Goal: Share content

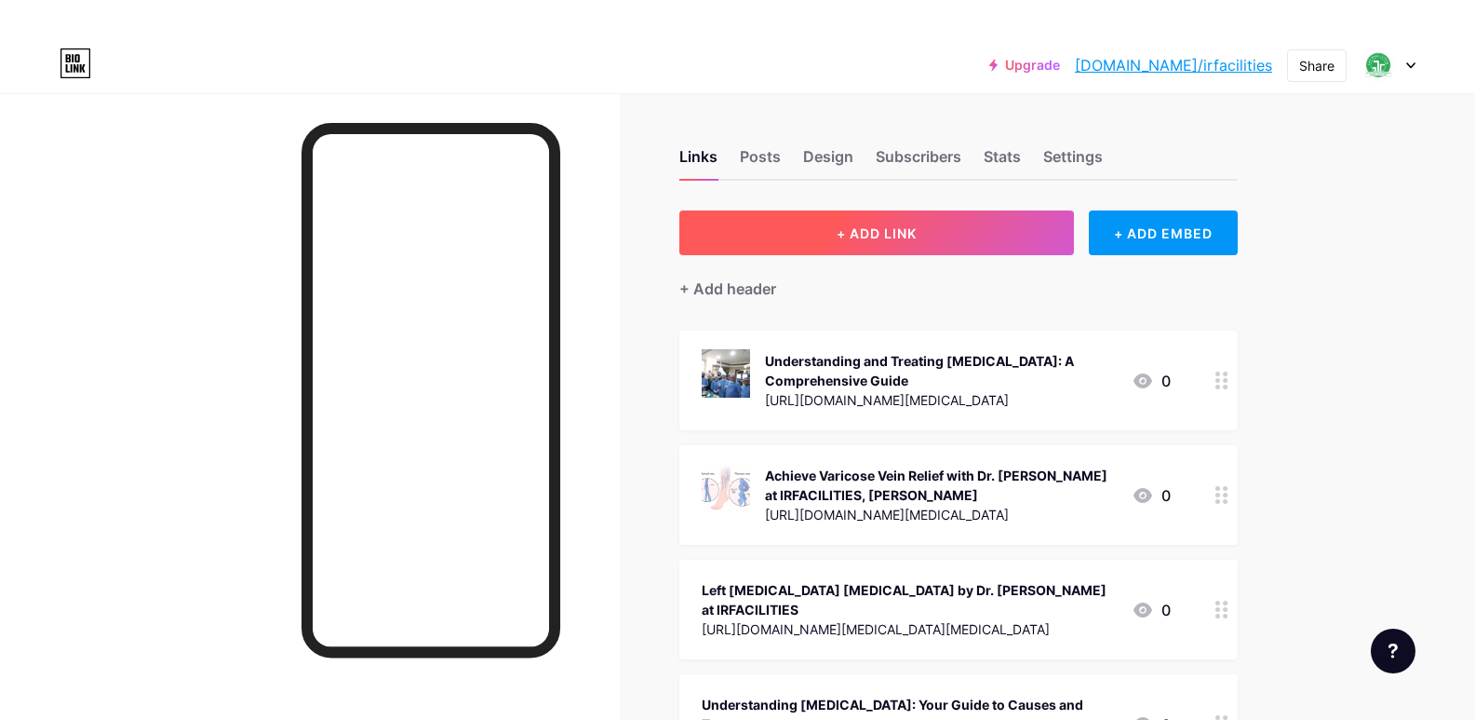
click at [913, 227] on span "+ ADD LINK" at bounding box center [877, 233] width 80 height 16
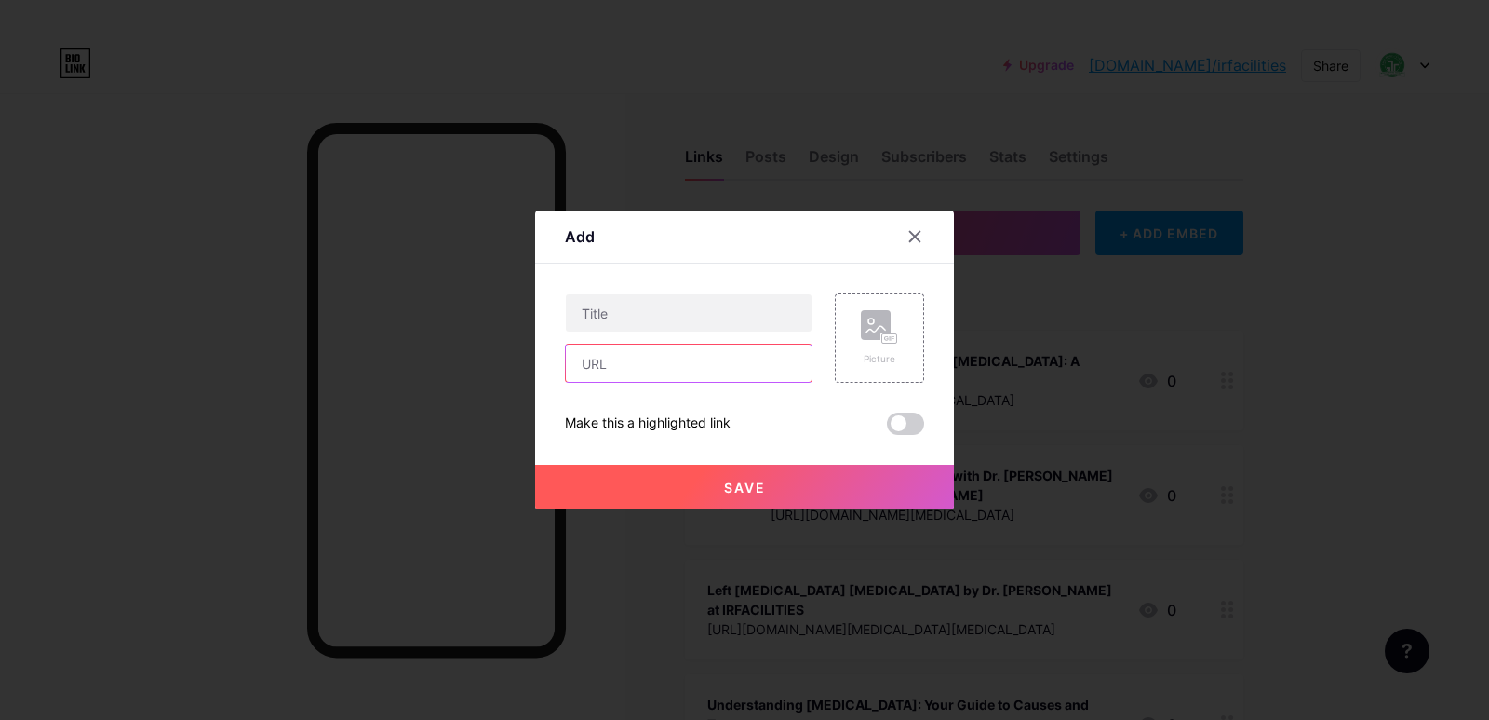
click at [588, 354] on input "text" at bounding box center [689, 362] width 246 height 37
paste input "[URL][DOMAIN_NAME][MEDICAL_DATA]"
type input "[URL][DOMAIN_NAME][MEDICAL_DATA]"
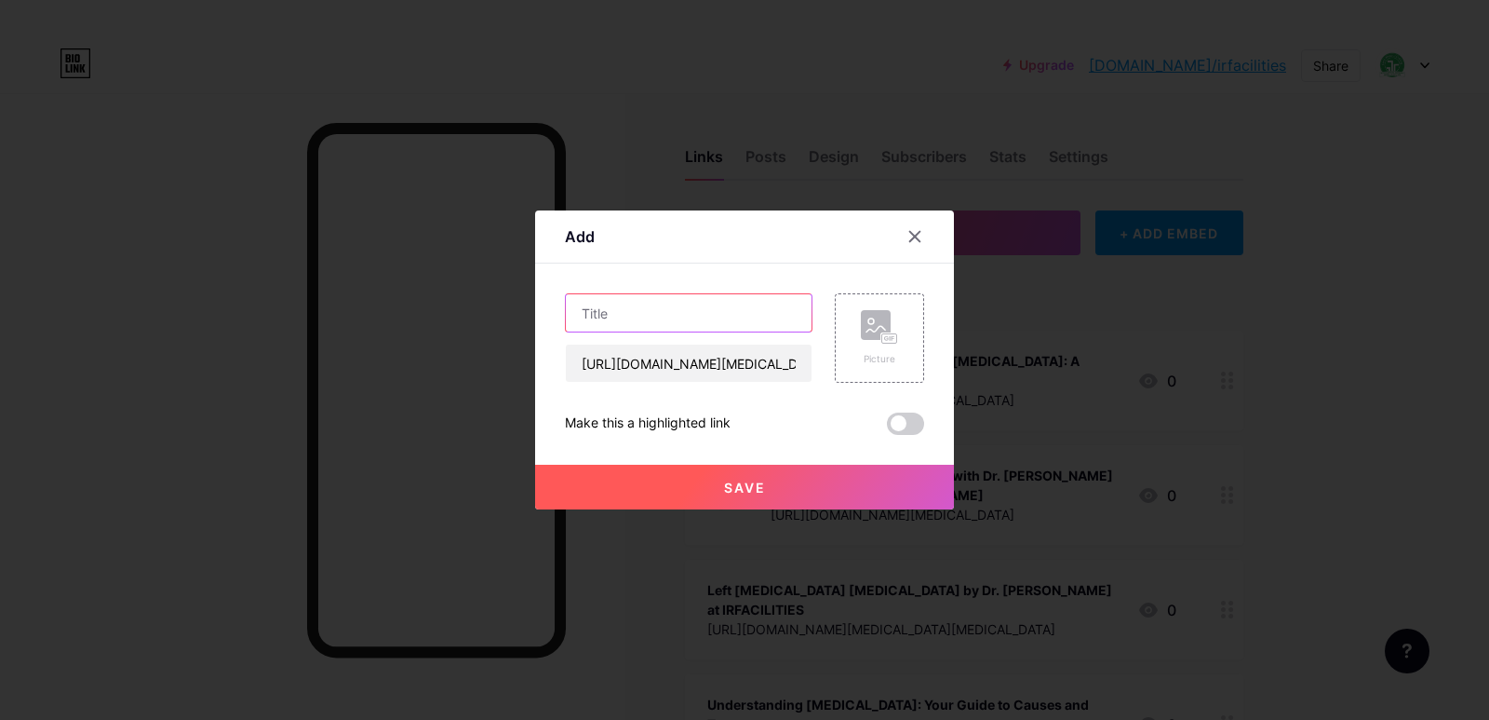
click at [645, 328] on input "text" at bounding box center [689, 312] width 246 height 37
paste input "Finding Relief from [MEDICAL_DATA]: Your Guide to Dr. [PERSON_NAME], [GEOGRAPHI…"
type input "Finding Relief from [MEDICAL_DATA]: Your Guide to Dr. [PERSON_NAME], [GEOGRAPHI…"
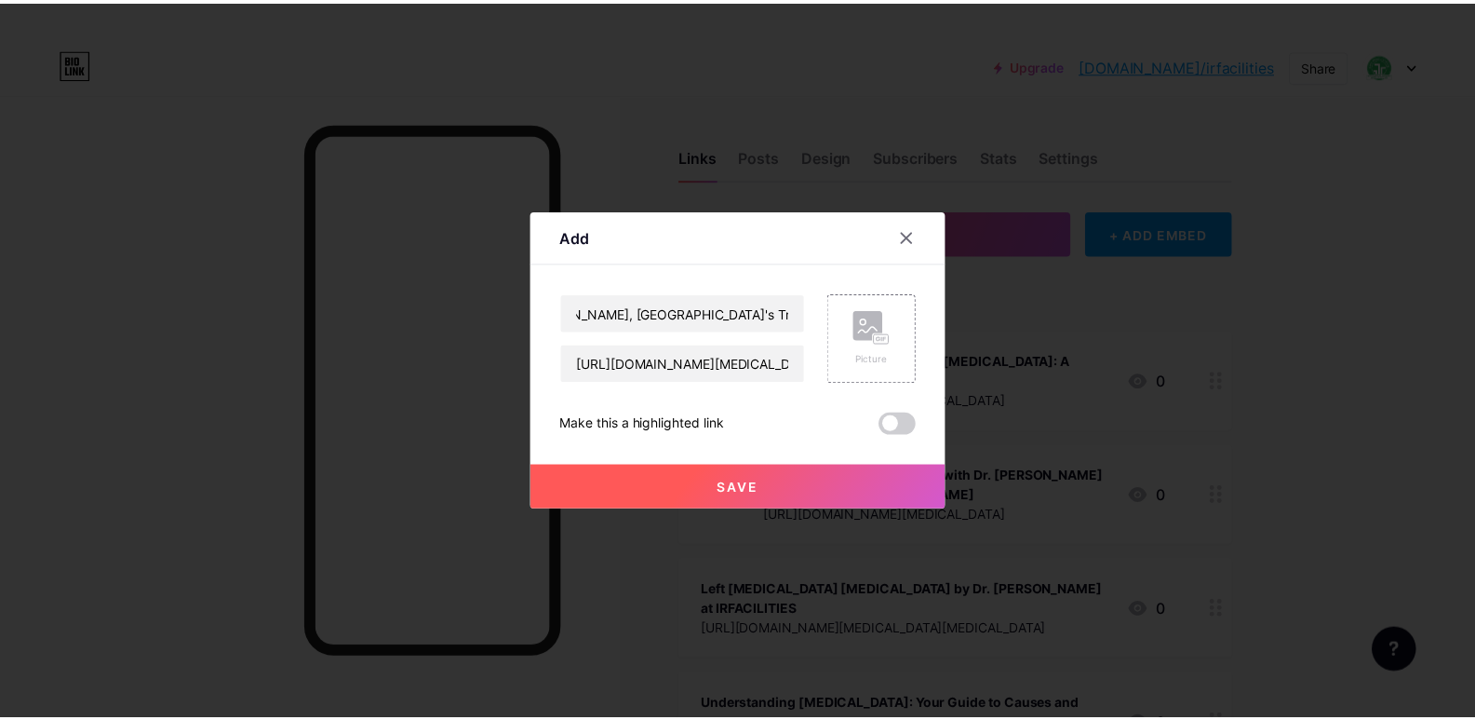
scroll to position [0, 0]
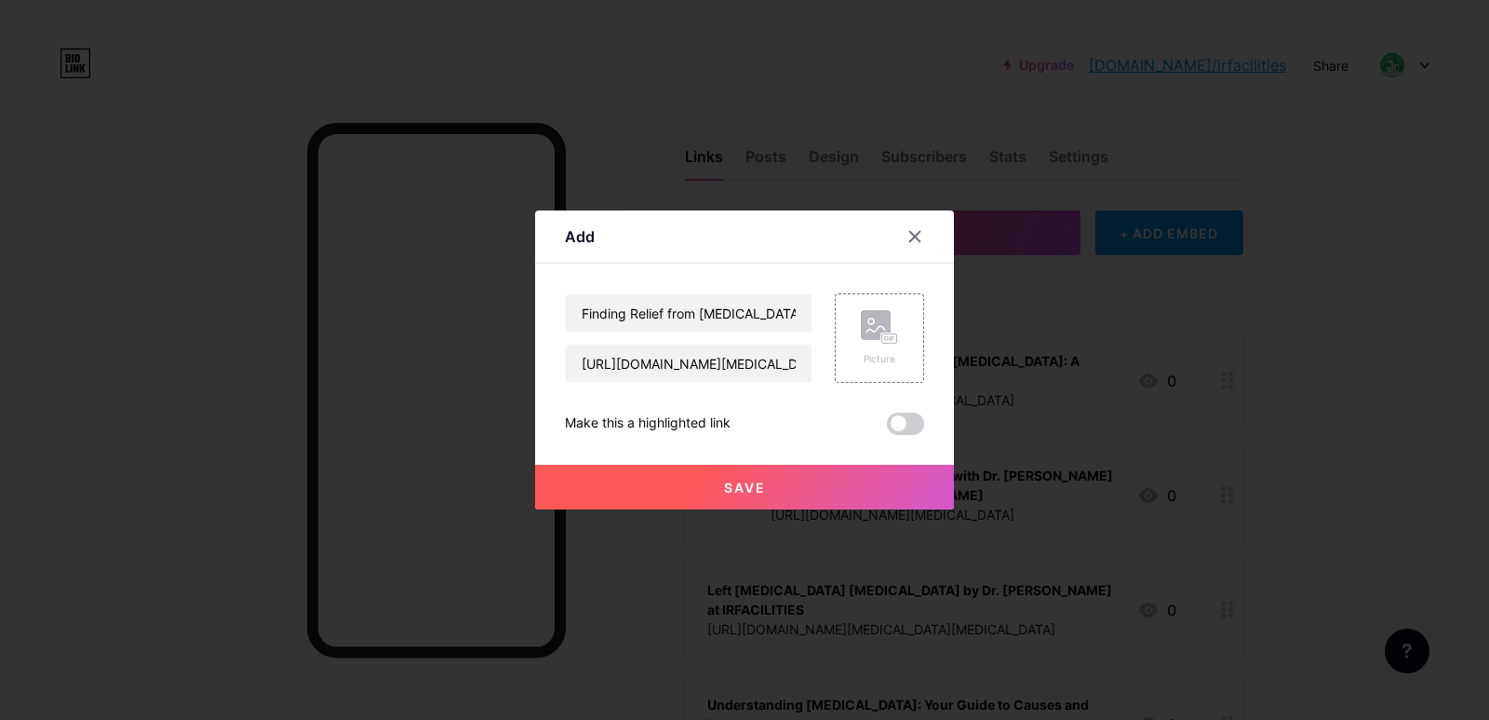
click at [766, 486] on button "Save" at bounding box center [744, 487] width 419 height 45
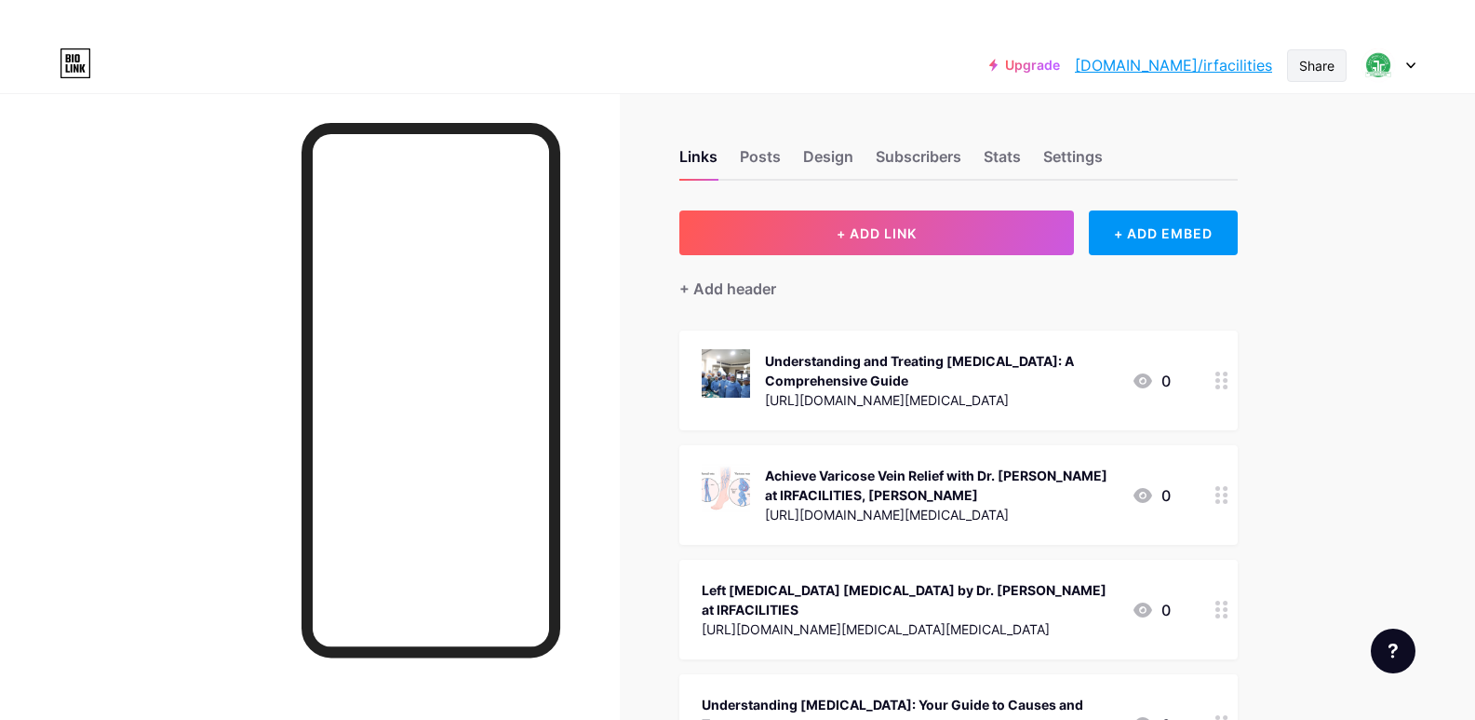
click at [1324, 74] on div "Share" at bounding box center [1317, 66] width 35 height 20
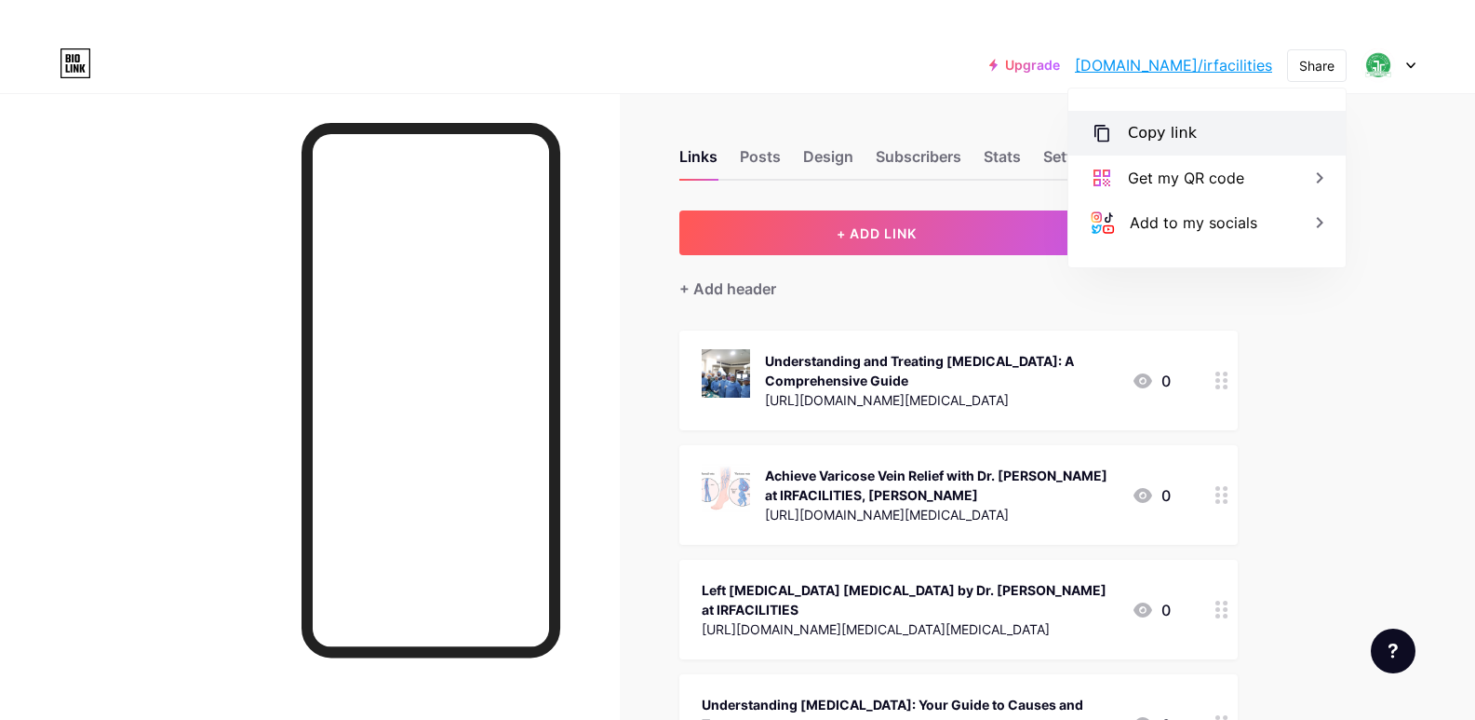
click at [1180, 127] on div "Copy link" at bounding box center [1162, 133] width 69 height 22
